Goal: Transaction & Acquisition: Purchase product/service

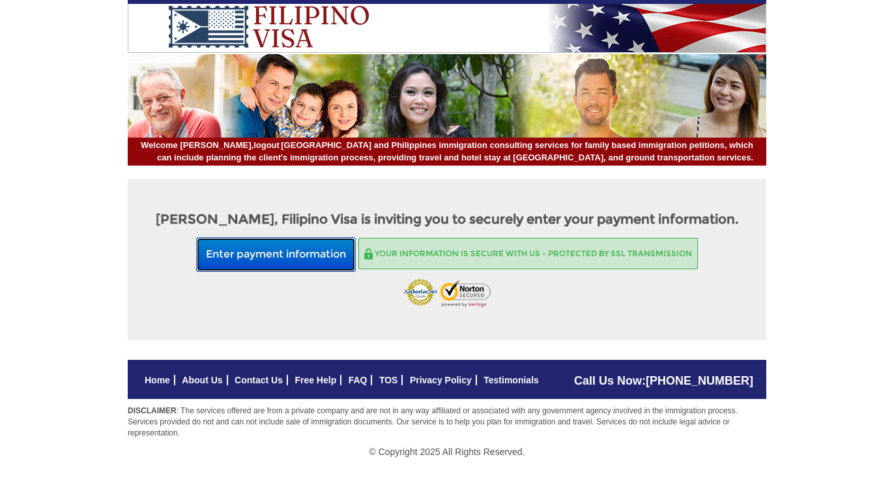
click at [225, 272] on button "Enter payment information" at bounding box center [276, 254] width 160 height 35
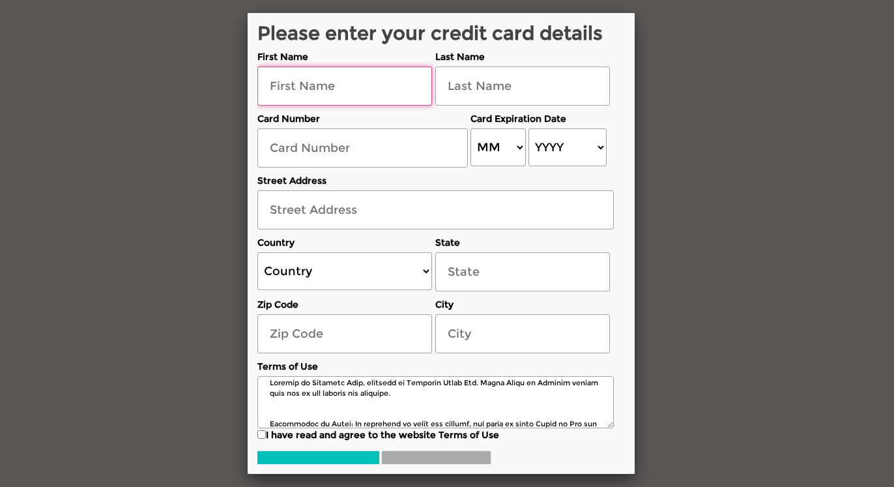
click at [299, 106] on input "text" at bounding box center [345, 85] width 175 height 39
type input "Christopher"
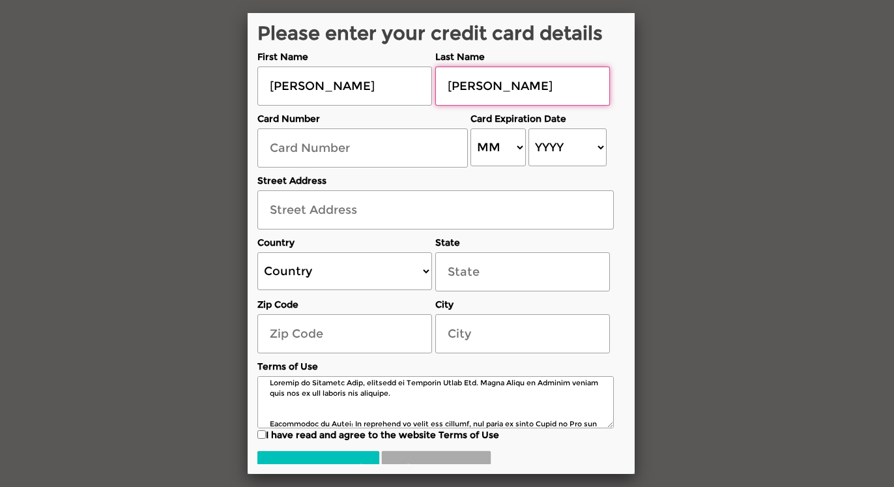
type input "Brehm"
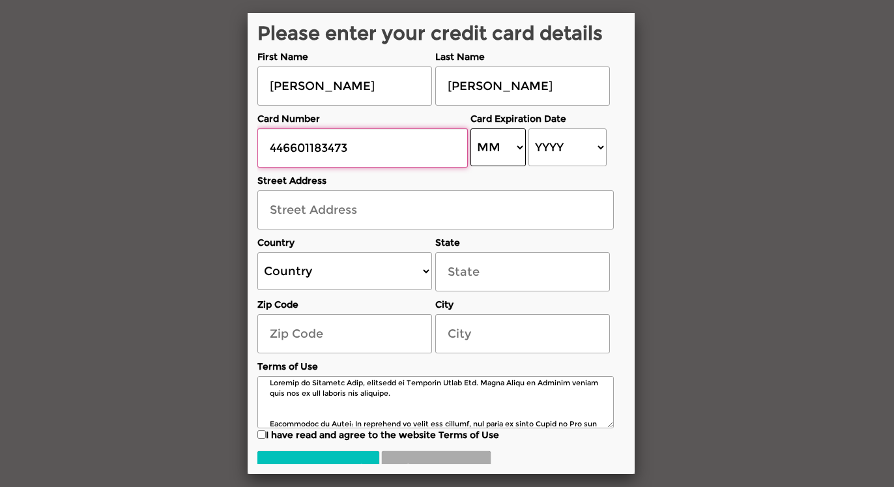
type input "446601183473"
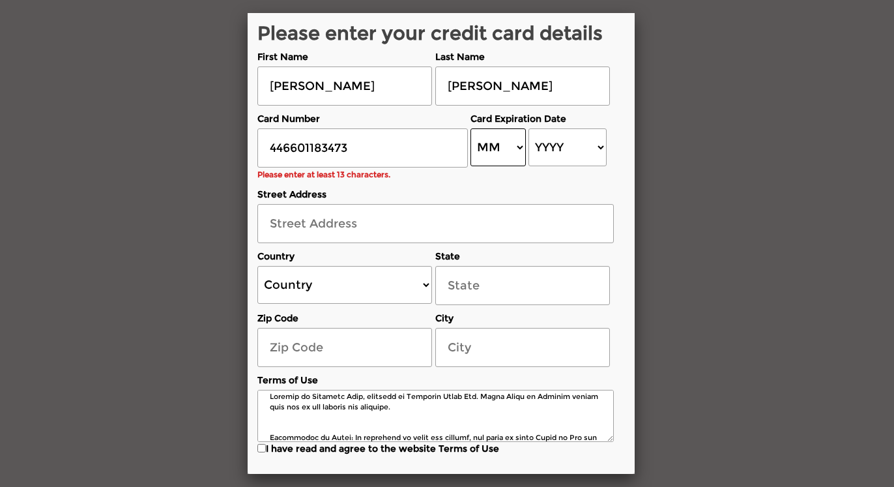
click at [471, 128] on select "MM 01 02 03 04 05 06 07 08 09 10 11 12" at bounding box center [498, 147] width 55 height 38
select select "05"
click option "05" at bounding box center [0, 0] width 0 height 0
click at [529, 128] on select "YYYY 2025 2026 2027 2028 2029 2030 2031 2032 2033 2034 2035 2036 2037 2038 2039…" at bounding box center [568, 147] width 78 height 38
select select "2029"
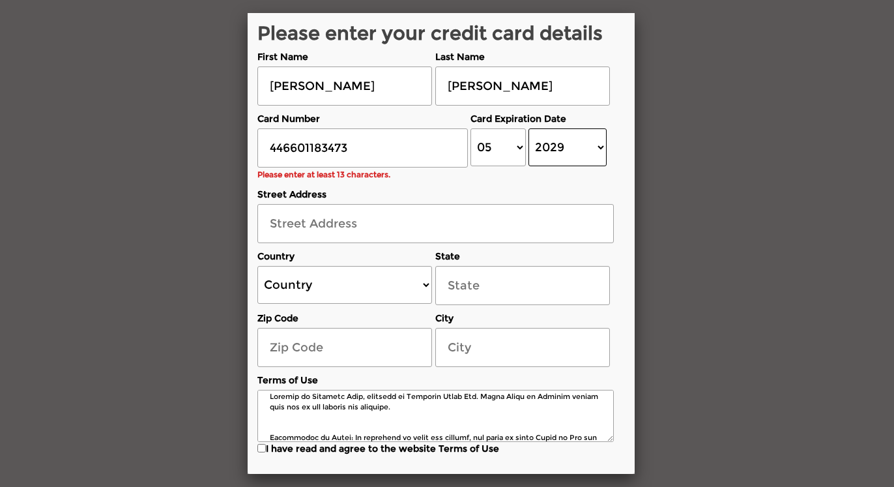
click option "2029" at bounding box center [0, 0] width 0 height 0
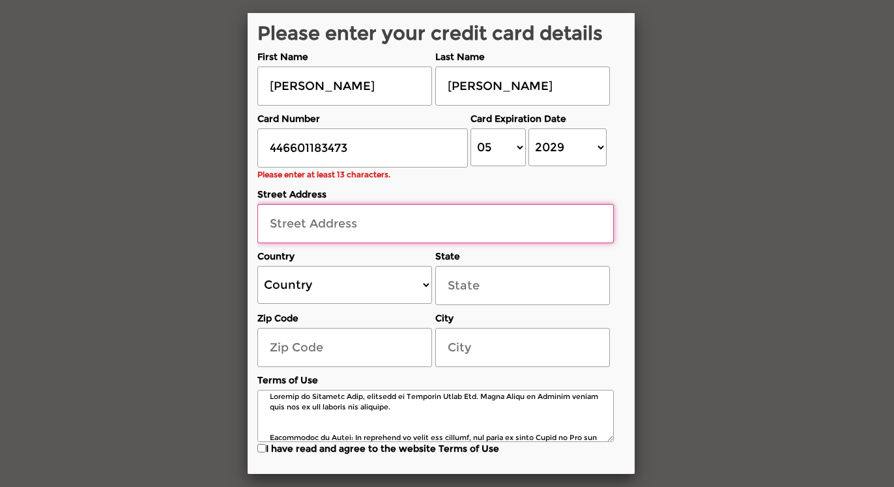
click at [343, 243] on input "text" at bounding box center [436, 223] width 357 height 39
type input "1360 Lemmers Rd"
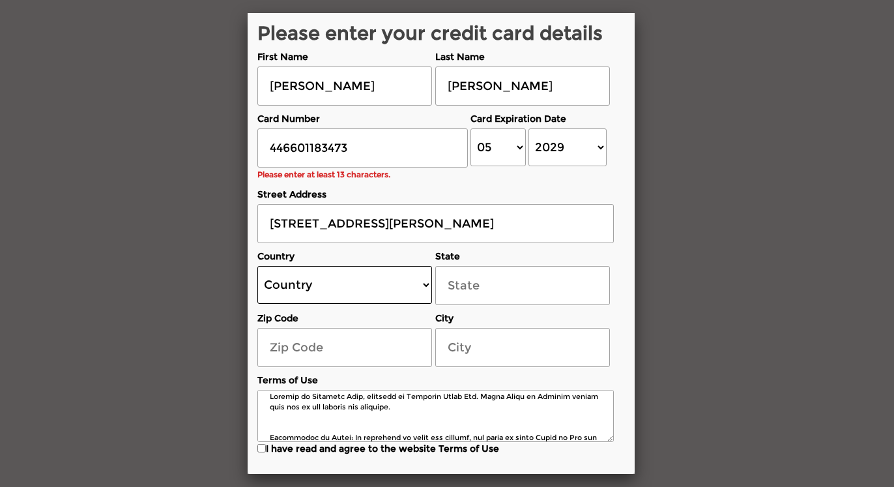
click at [258, 266] on select "Country United States Canada Australia New Zealand United Kingdom Ireland Germa…" at bounding box center [345, 285] width 175 height 38
select select "US"
click option "[GEOGRAPHIC_DATA]" at bounding box center [0, 0] width 0 height 0
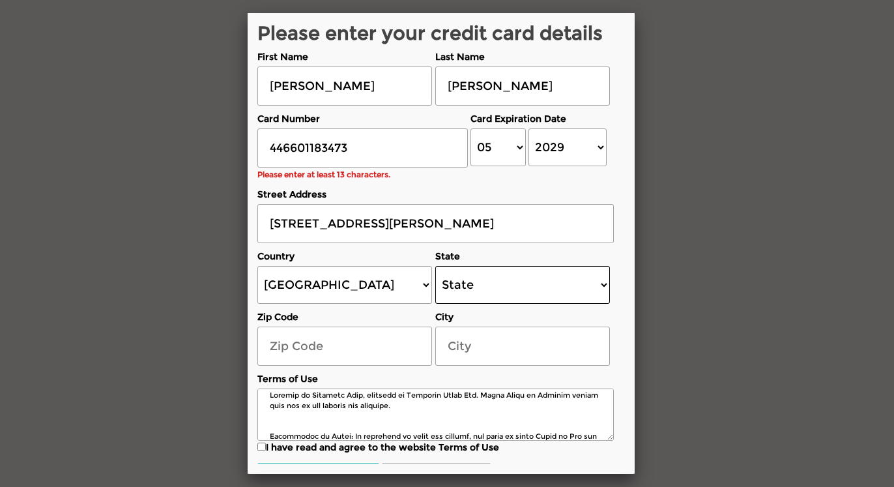
click at [435, 266] on select "State Alabama Alaska Arizona Arkansas California Colorado Connecticut Delaware …" at bounding box center [522, 285] width 175 height 38
select select "[US_STATE]"
click option "[US_STATE]" at bounding box center [0, 0] width 0 height 0
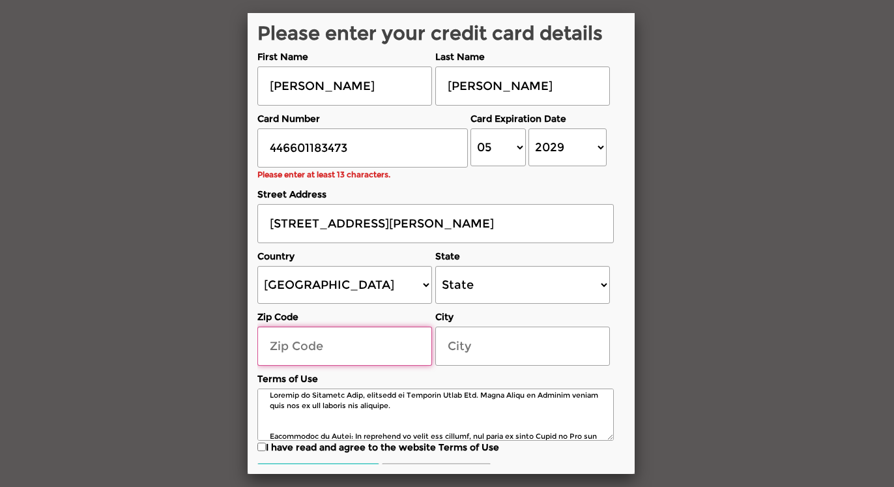
click at [314, 364] on input "text" at bounding box center [345, 346] width 175 height 39
type input "82601"
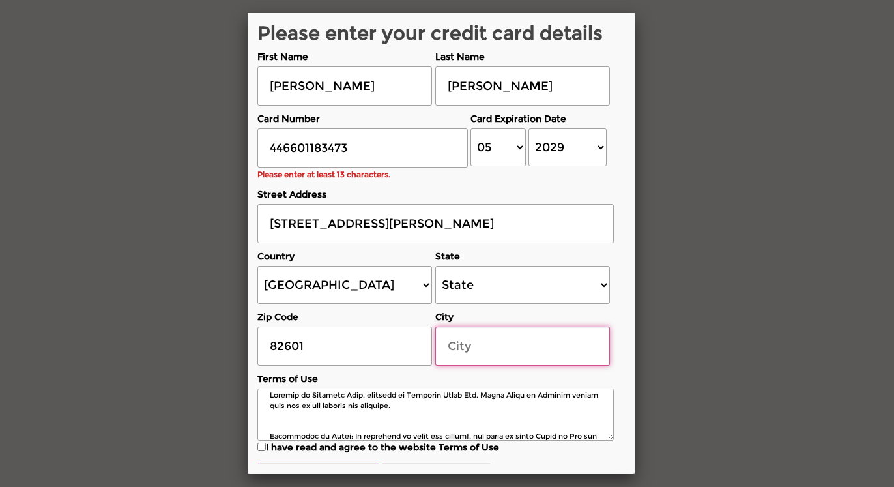
click at [503, 366] on input "text" at bounding box center [522, 346] width 175 height 39
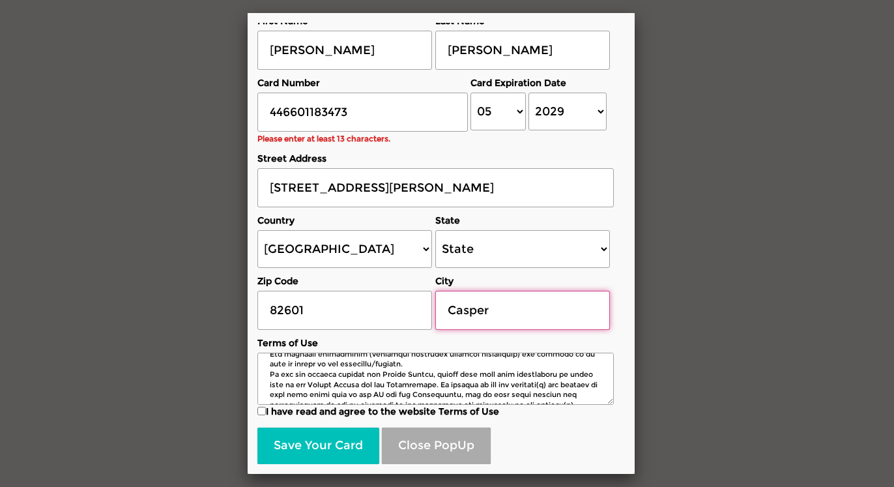
scroll to position [1278, 0]
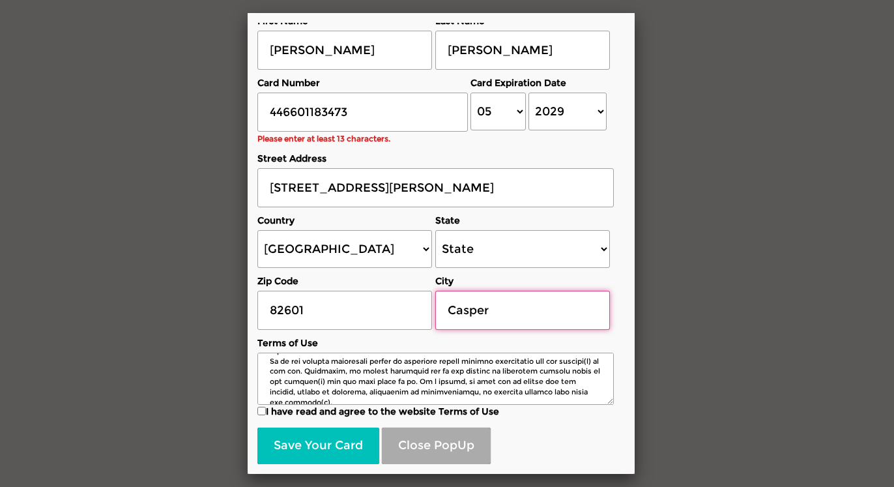
type input "Casper"
click at [262, 411] on input "I have read and agree to the website Terms of Use" at bounding box center [262, 411] width 8 height 8
checkbox input "true"
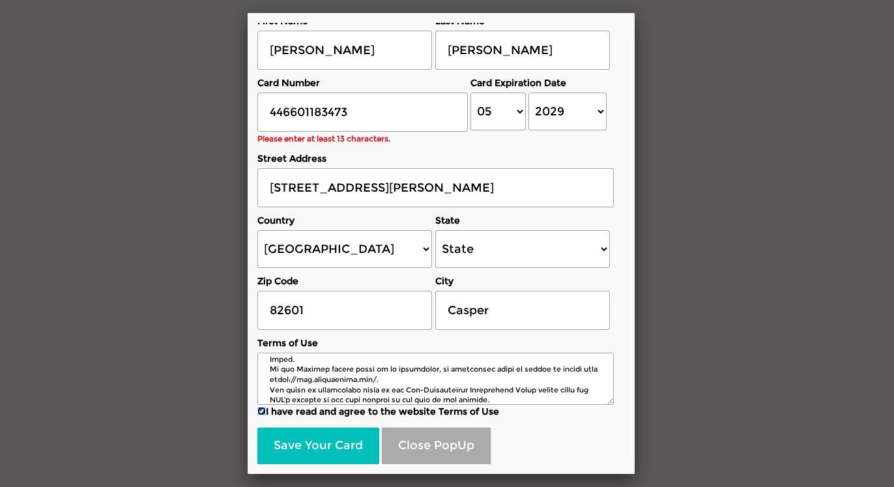
scroll to position [1688, 0]
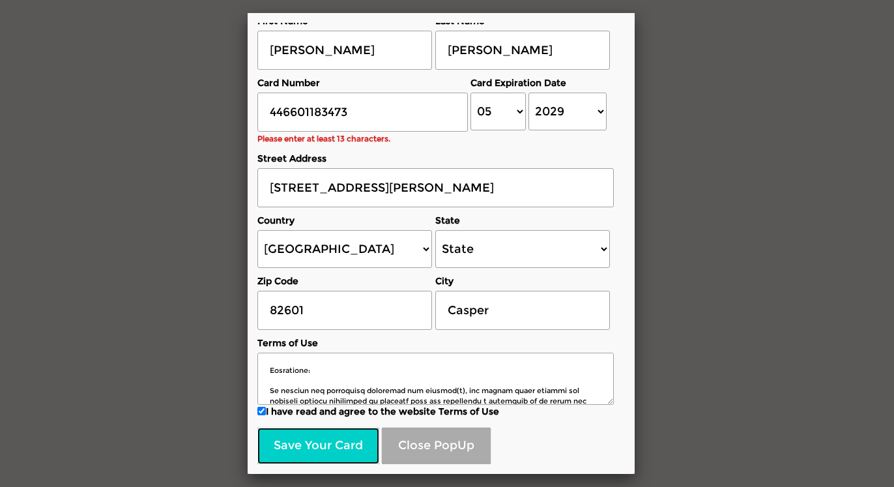
click at [293, 450] on button "Save Your Card" at bounding box center [319, 446] width 122 height 37
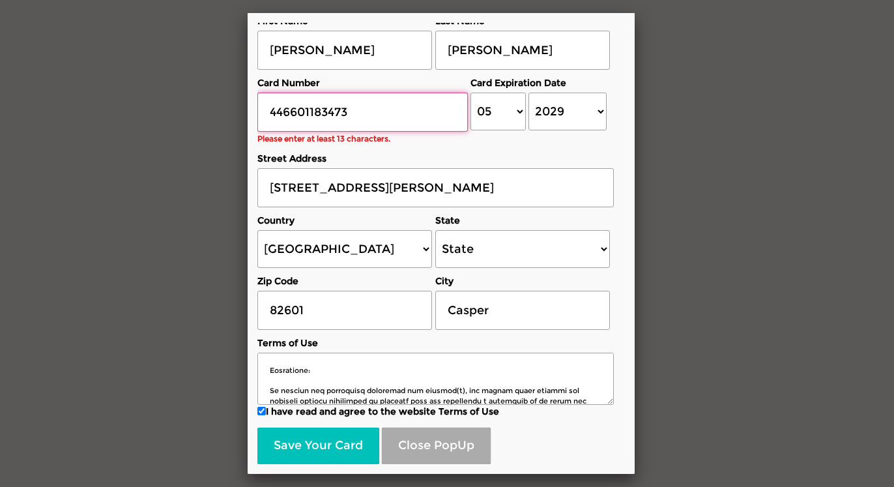
click at [371, 132] on input "446601183473" at bounding box center [363, 112] width 211 height 39
click at [377, 132] on input "446601183473" at bounding box center [363, 112] width 211 height 39
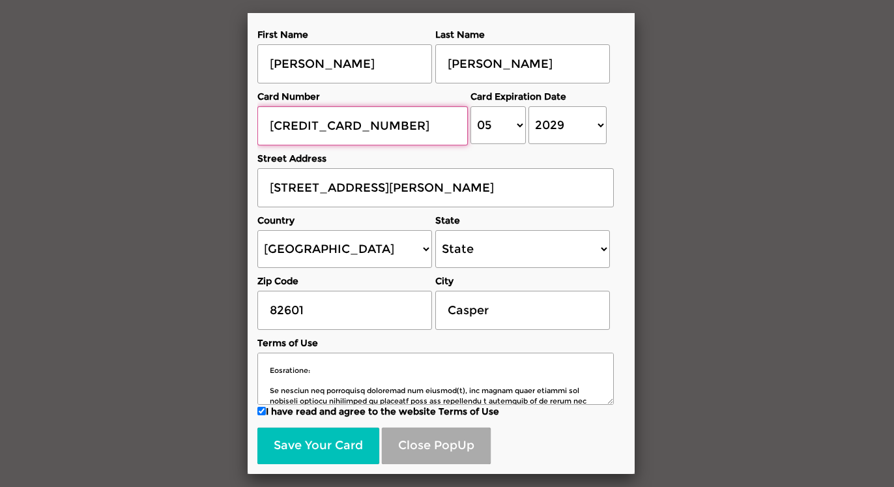
scroll to position [42, 0]
type input "4466011834732527"
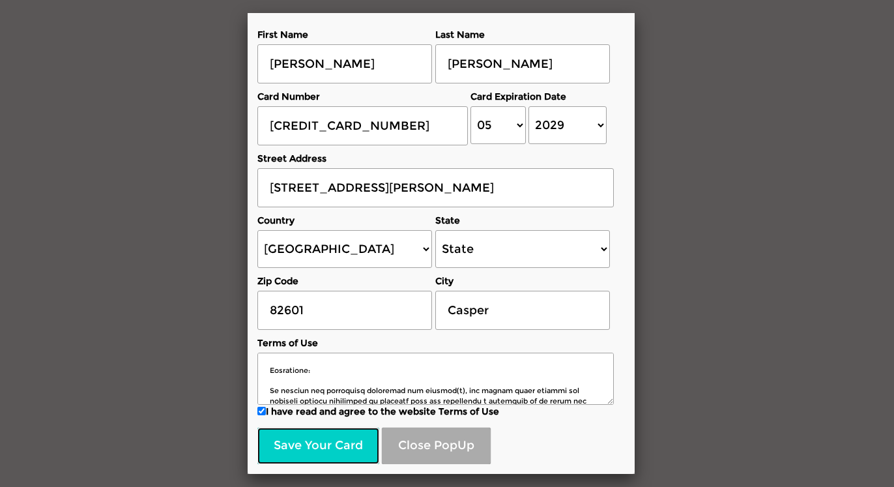
click at [287, 446] on button "Save Your Card" at bounding box center [319, 446] width 122 height 37
